Goal: Entertainment & Leisure: Consume media (video, audio)

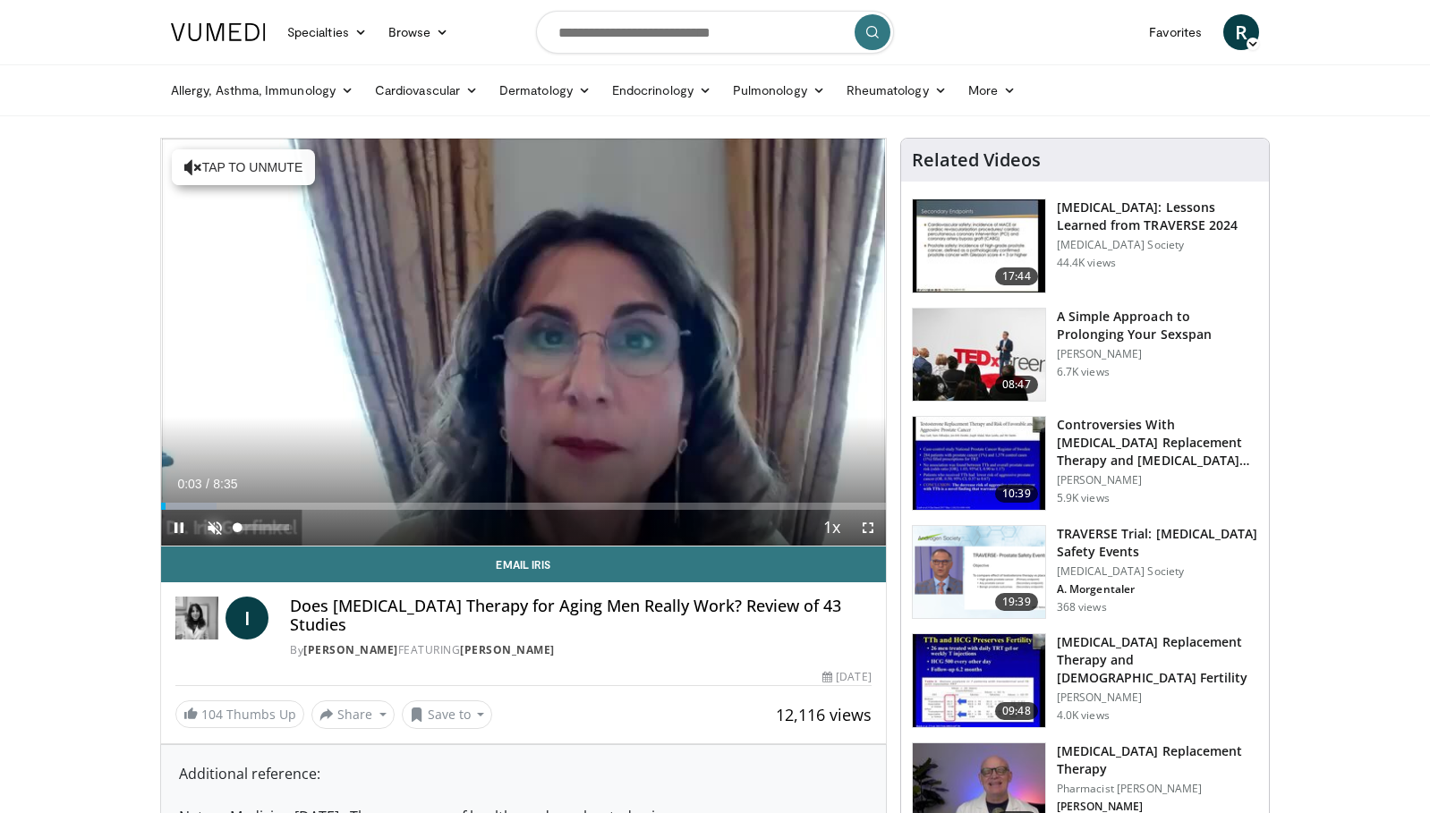
click at [217, 530] on span "Video Player" at bounding box center [215, 528] width 36 height 36
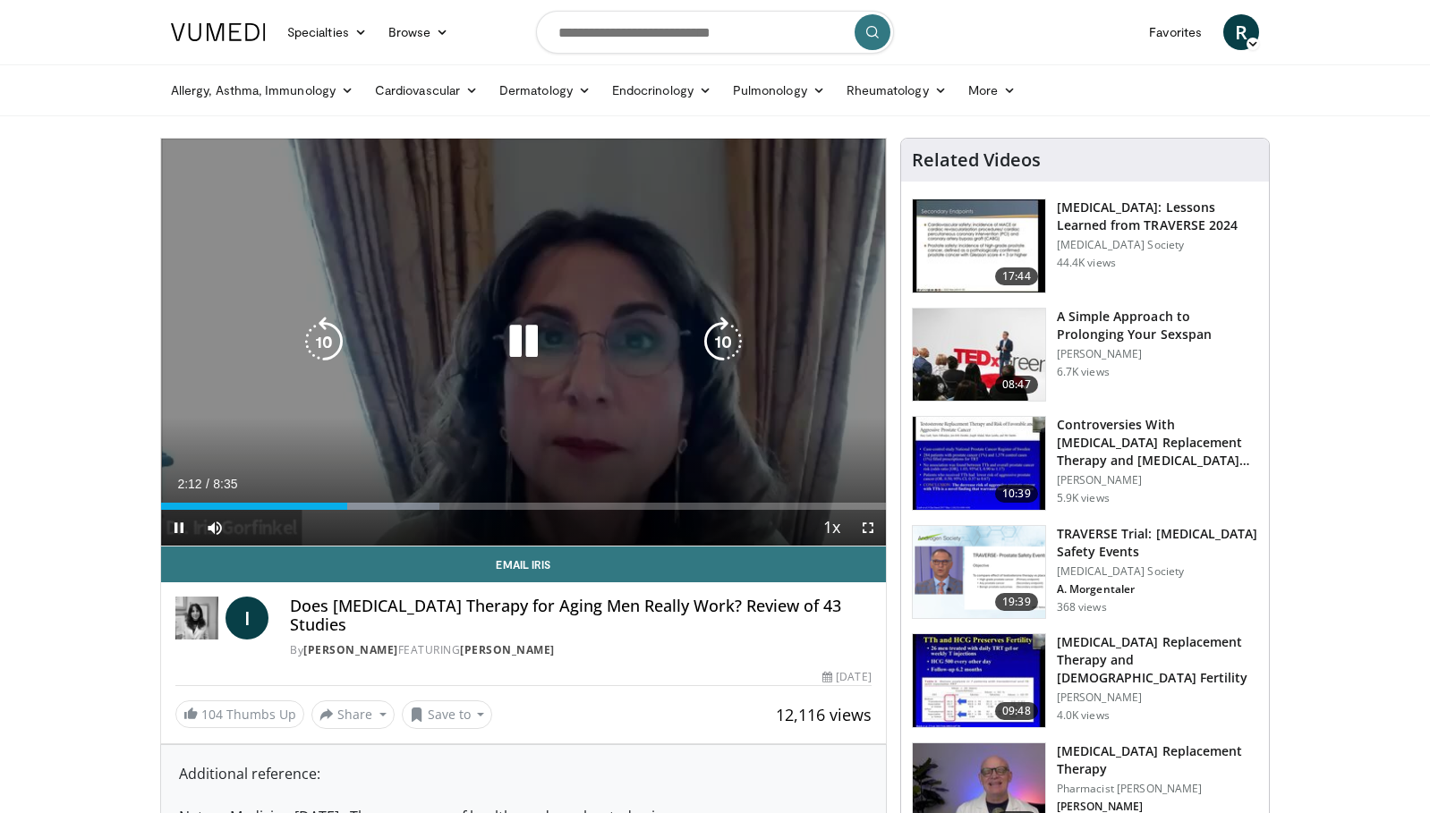
click at [539, 341] on icon "Video Player" at bounding box center [523, 342] width 50 height 50
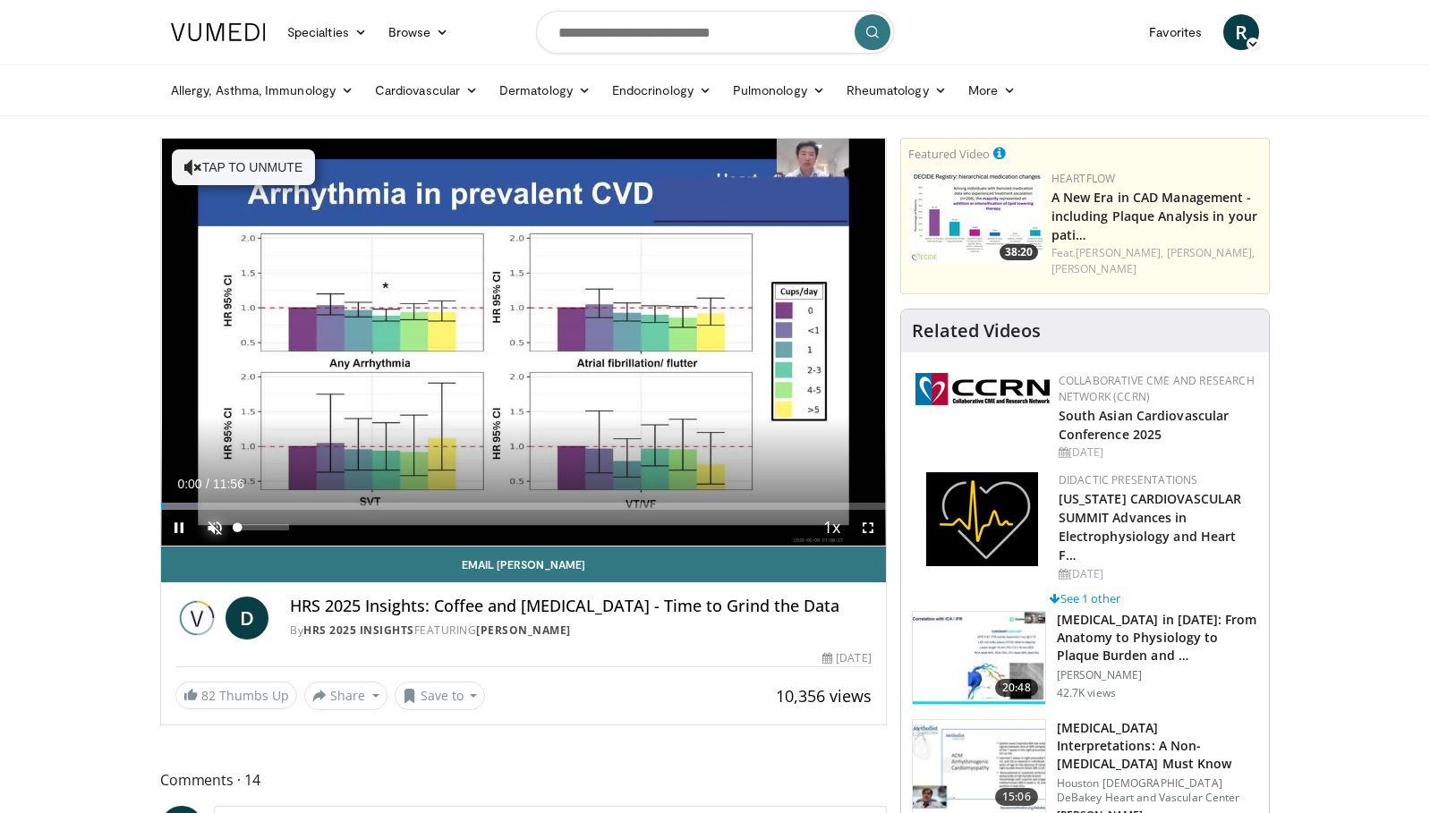
click at [228, 525] on span "Video Player" at bounding box center [215, 528] width 36 height 36
click at [181, 525] on span "Video Player" at bounding box center [179, 528] width 36 height 36
drag, startPoint x: 172, startPoint y: 509, endPoint x: 149, endPoint y: 507, distance: 23.3
click at [180, 522] on span "Video Player" at bounding box center [179, 528] width 36 height 36
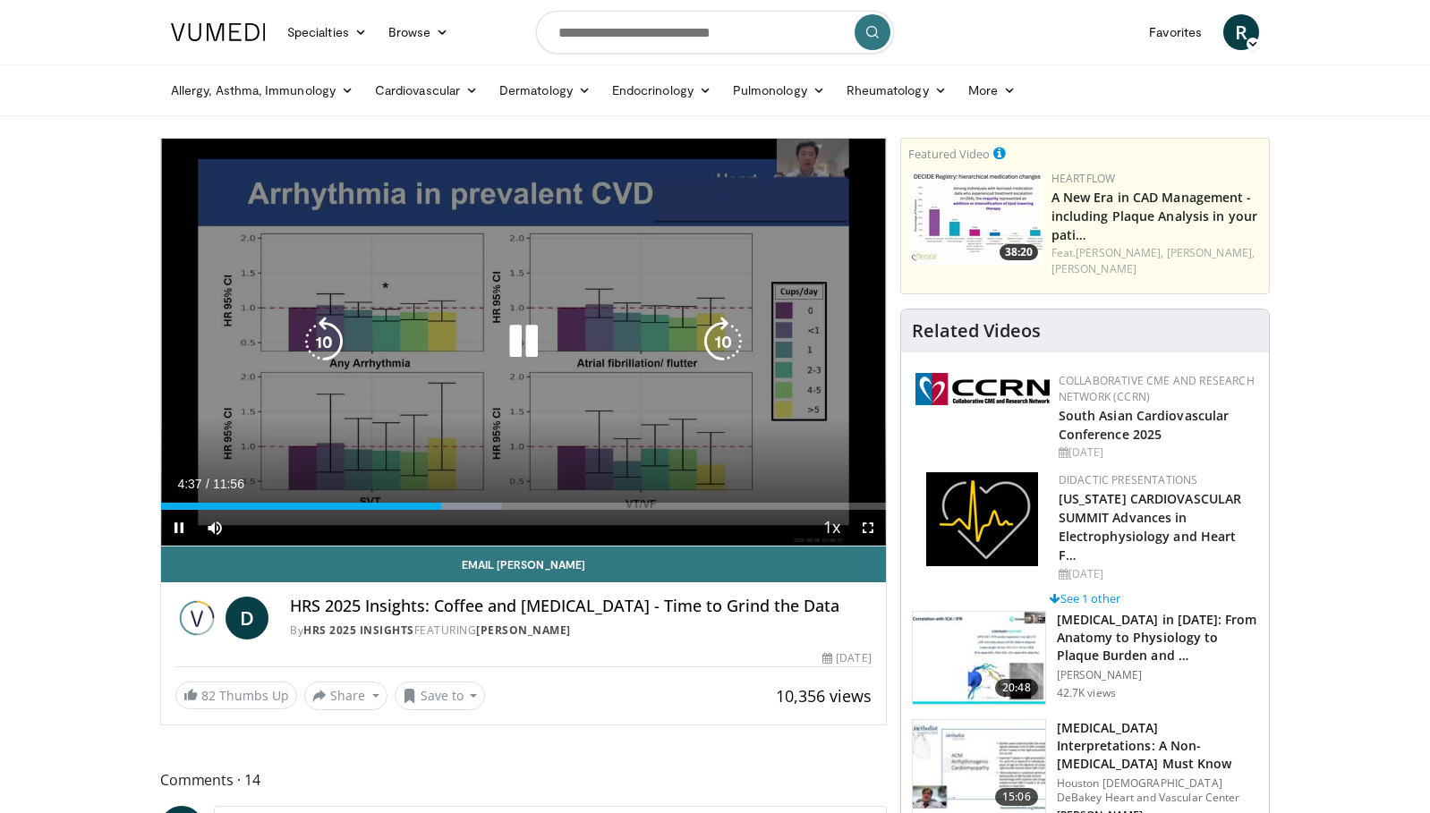
click at [548, 409] on div "10 seconds Tap to unmute" at bounding box center [523, 342] width 725 height 407
click at [522, 351] on icon "Video Player" at bounding box center [523, 342] width 50 height 50
click at [517, 351] on icon "Video Player" at bounding box center [523, 342] width 50 height 50
